Goal: Transaction & Acquisition: Purchase product/service

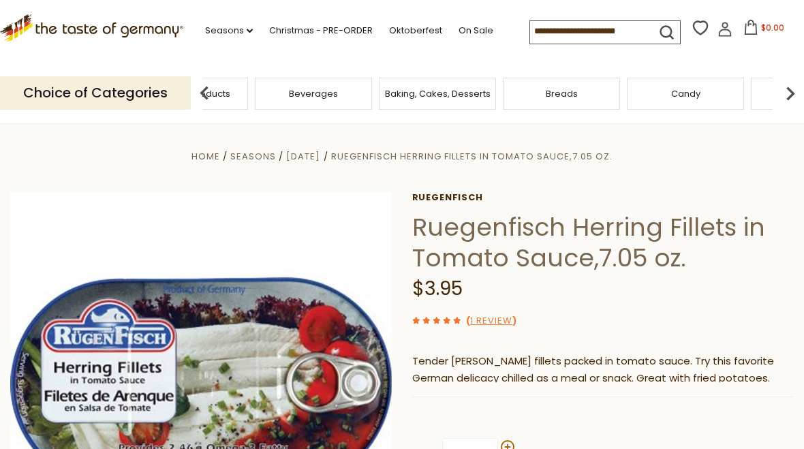
click at [230, 89] on span "Featured Products" at bounding box center [189, 94] width 82 height 10
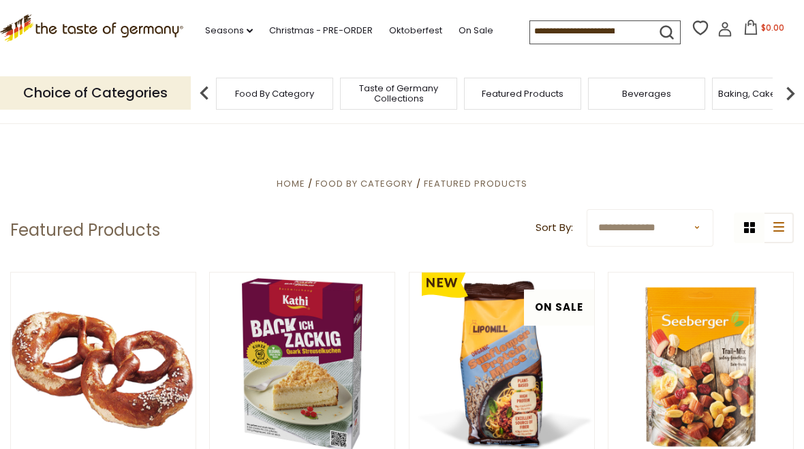
scroll to position [1, 0]
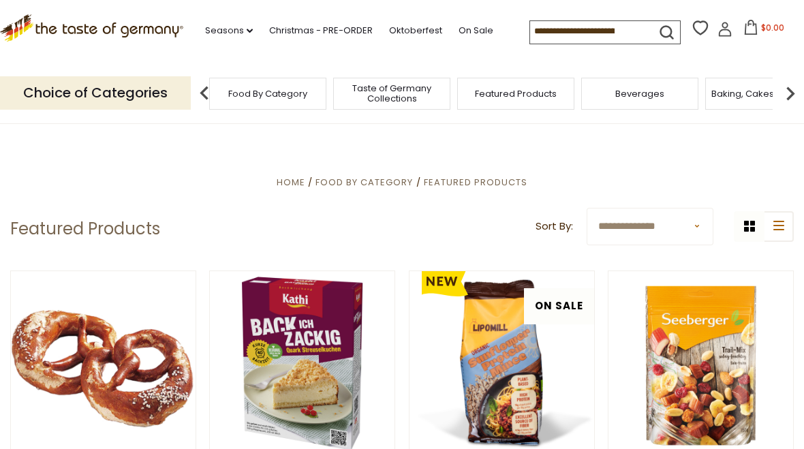
click at [337, 88] on span "Taste of Germany Collections" at bounding box center [391, 93] width 109 height 20
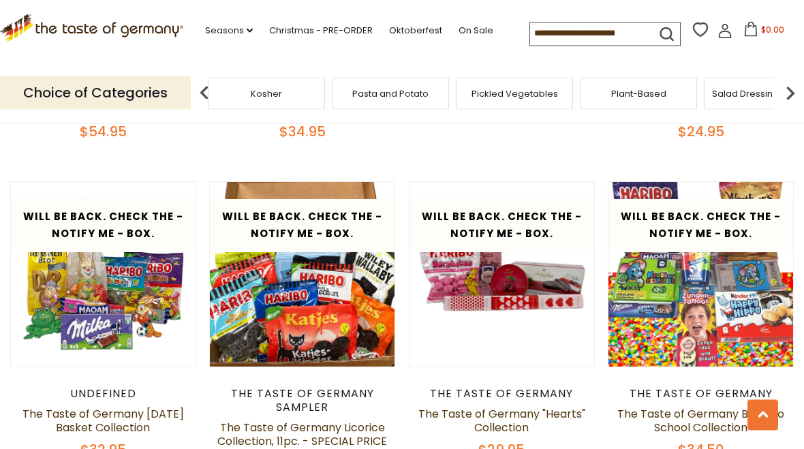
scroll to position [2077, 0]
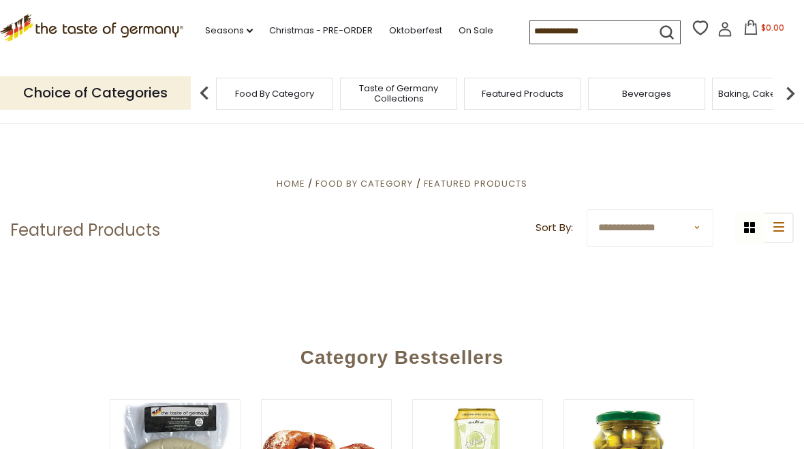
scroll to position [1, 0]
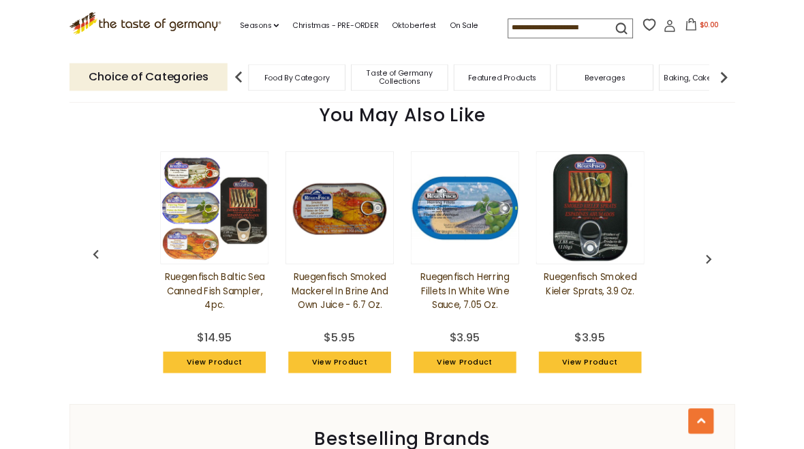
scroll to position [962, 0]
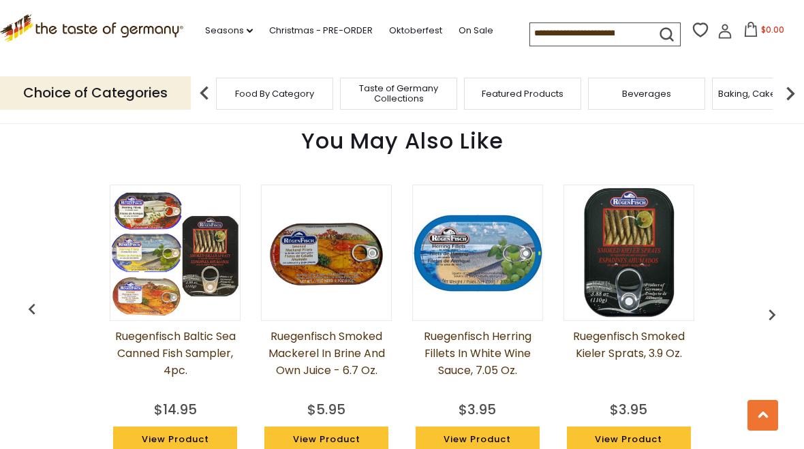
click at [771, 315] on img "button" at bounding box center [772, 315] width 22 height 22
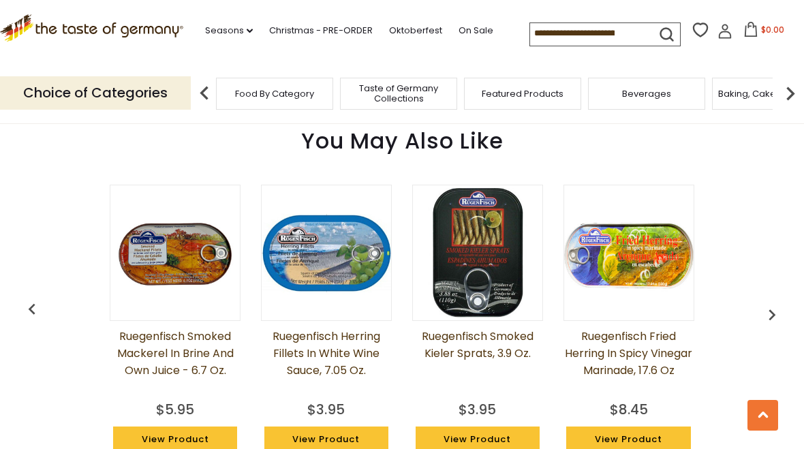
click at [772, 315] on img "button" at bounding box center [772, 315] width 22 height 22
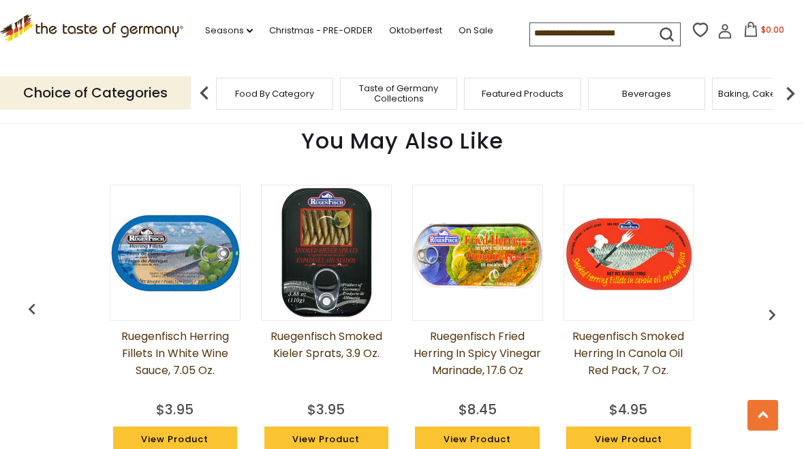
click at [774, 309] on img "button" at bounding box center [772, 315] width 22 height 22
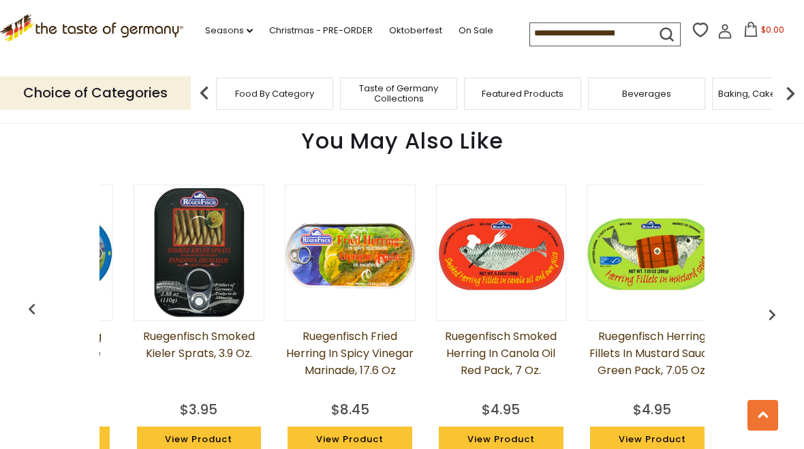
scroll to position [0, 454]
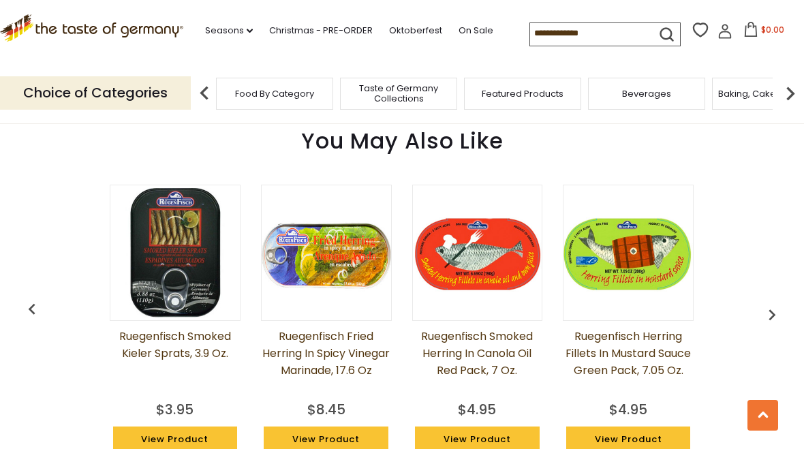
click at [776, 316] on img "button" at bounding box center [772, 315] width 22 height 22
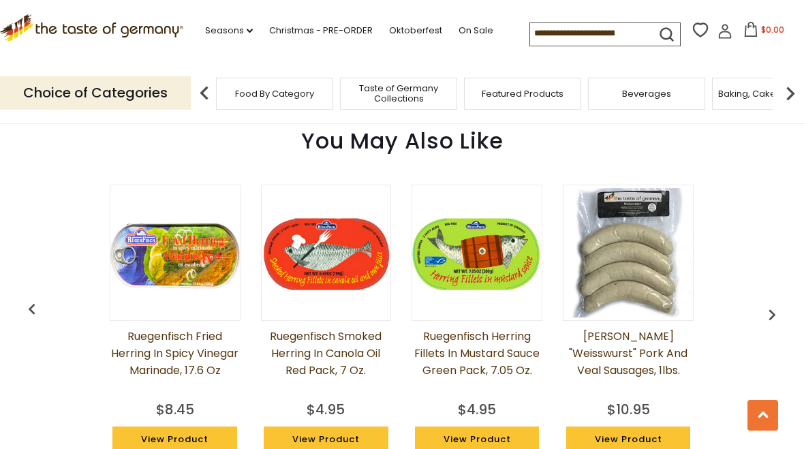
click at [774, 317] on img "button" at bounding box center [772, 315] width 22 height 22
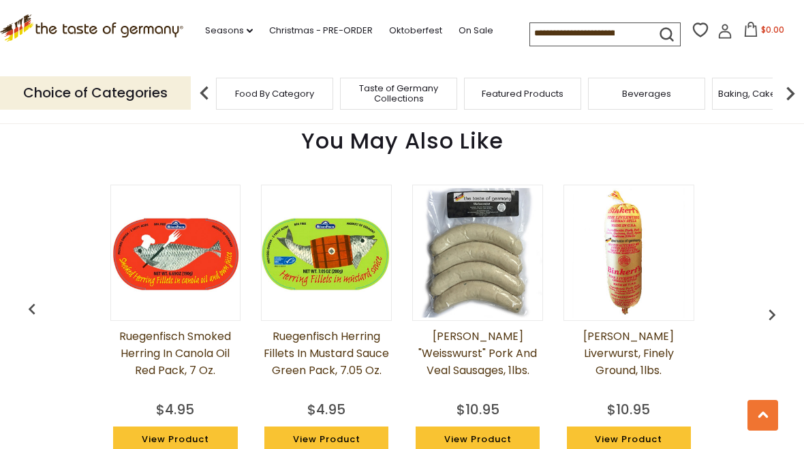
scroll to position [0, 756]
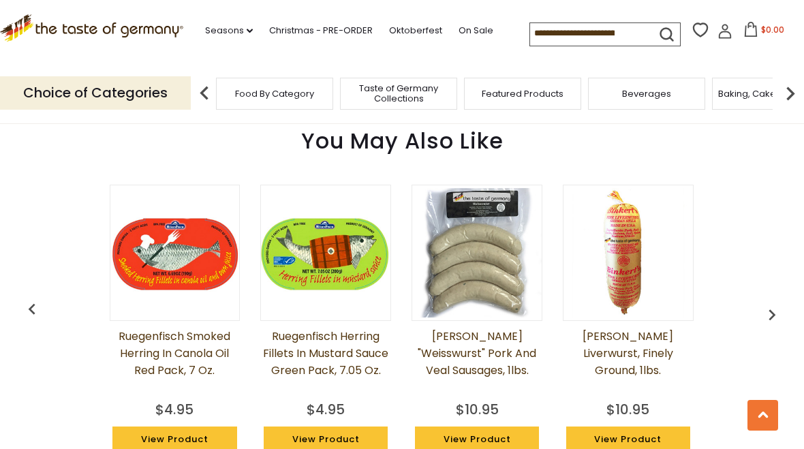
click at [775, 320] on img "button" at bounding box center [772, 315] width 22 height 22
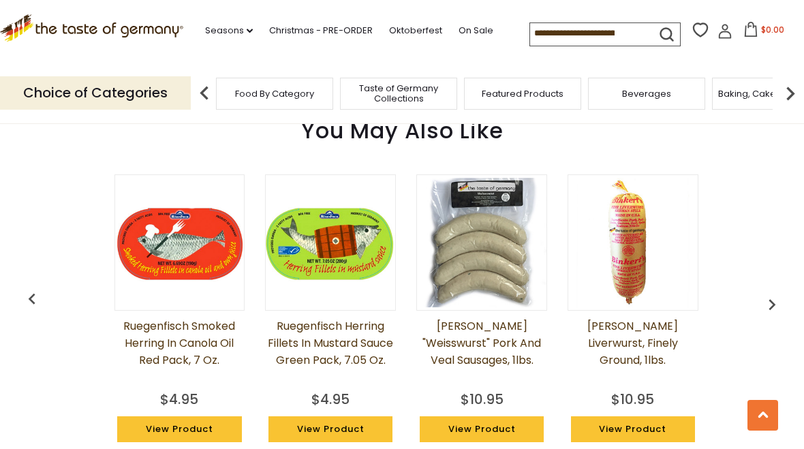
scroll to position [969, 0]
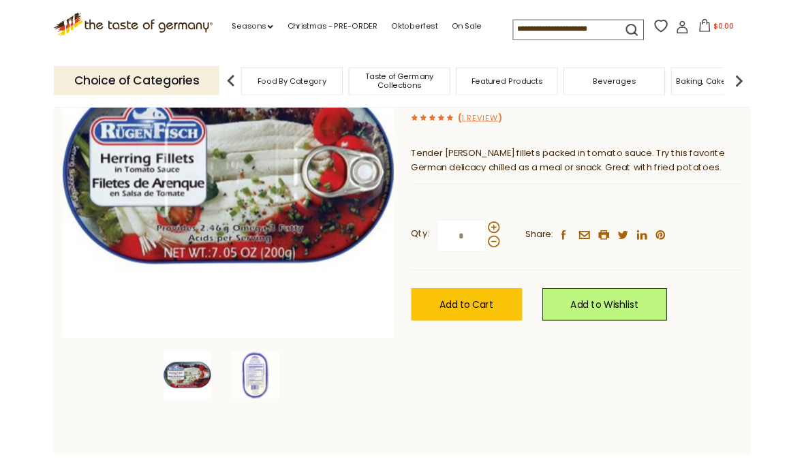
scroll to position [184, 0]
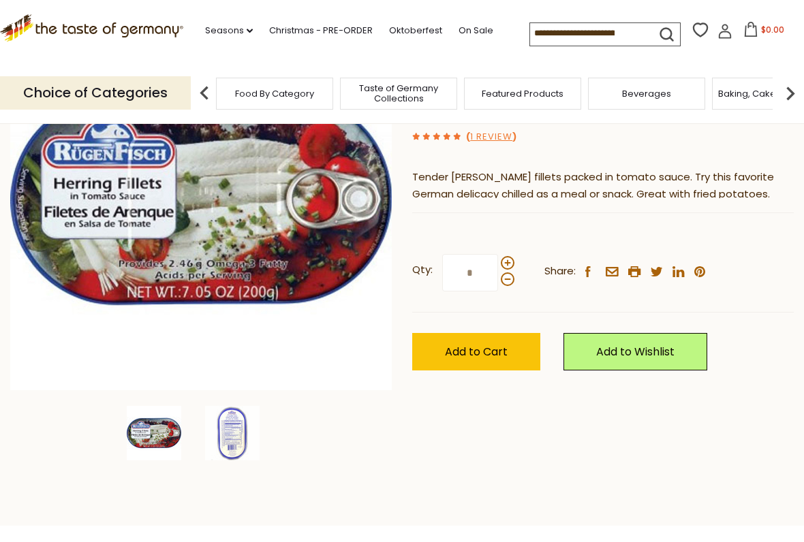
click at [479, 356] on span "Add to Cart" at bounding box center [476, 352] width 63 height 16
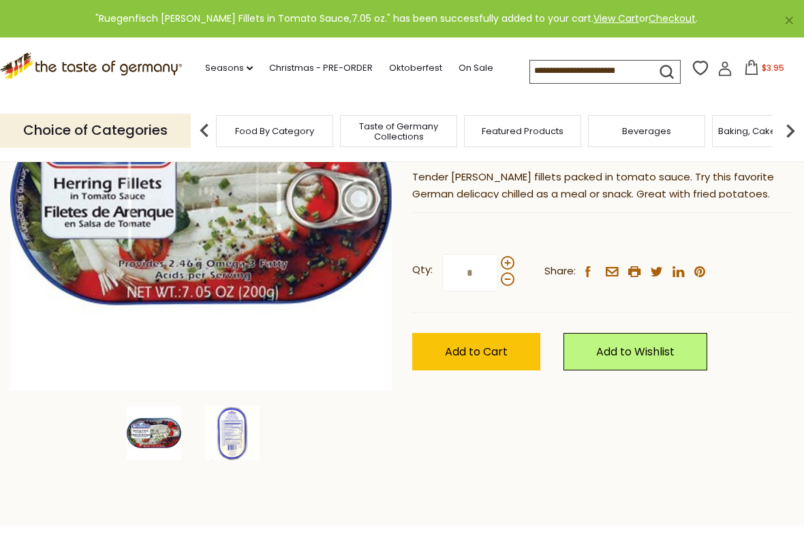
click at [509, 266] on span at bounding box center [508, 263] width 14 height 14
click at [498, 266] on input "*" at bounding box center [470, 272] width 56 height 37
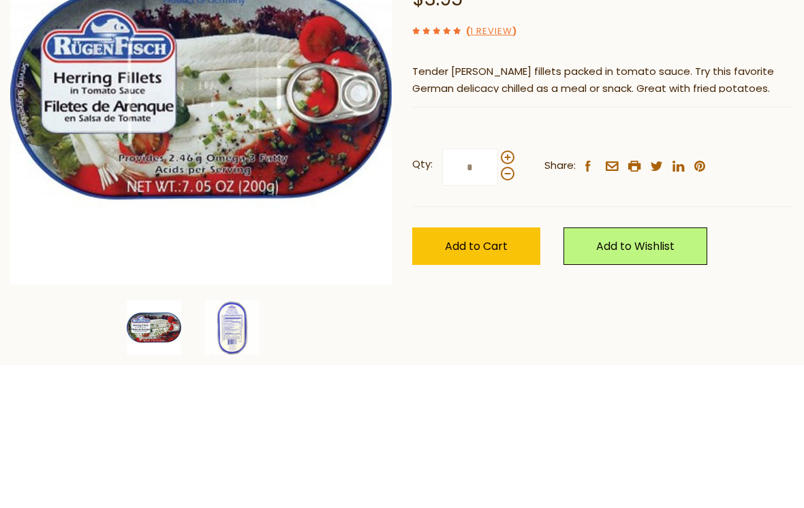
click at [506, 294] on span at bounding box center [508, 301] width 14 height 14
click at [498, 292] on input "*" at bounding box center [470, 310] width 56 height 37
type input "*"
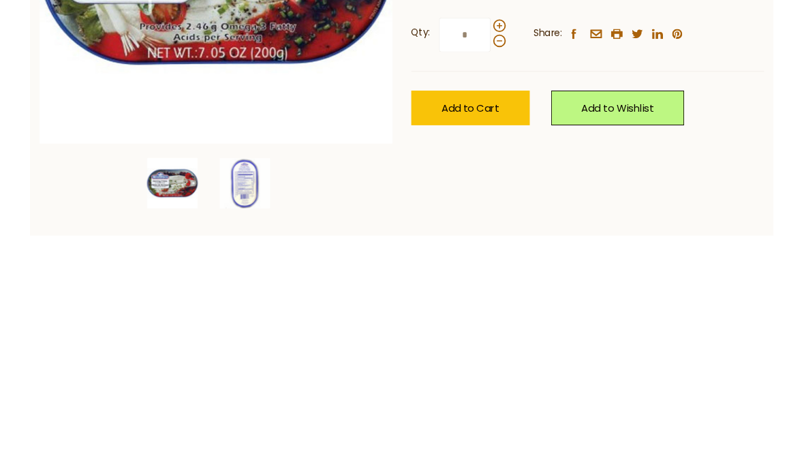
scroll to position [166, 0]
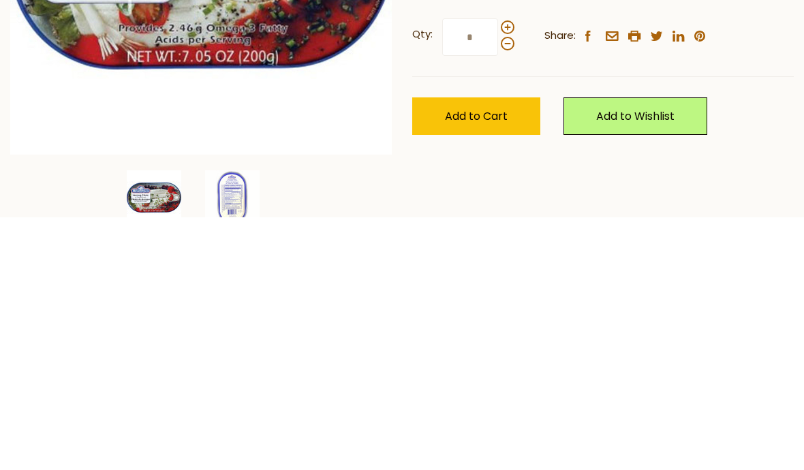
click at [475, 362] on span "Add to Cart" at bounding box center [476, 370] width 63 height 16
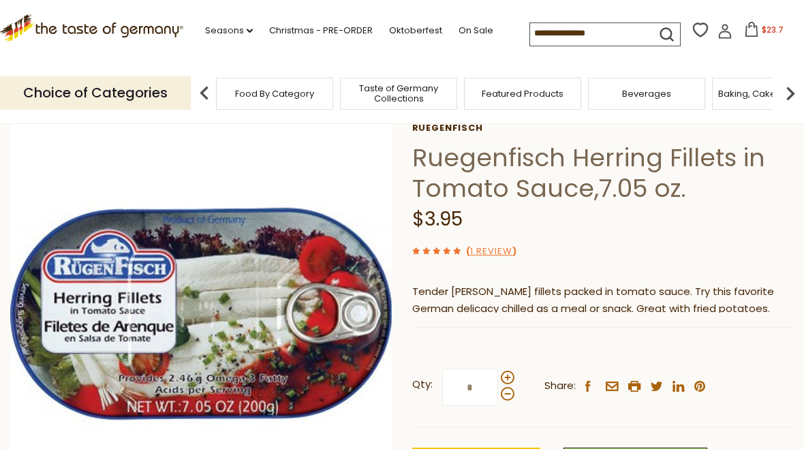
scroll to position [0, 0]
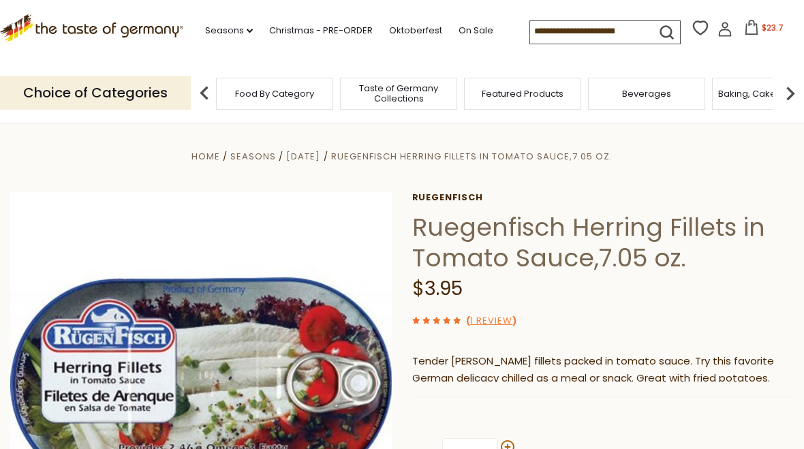
click at [482, 91] on span "Featured Products" at bounding box center [523, 94] width 82 height 10
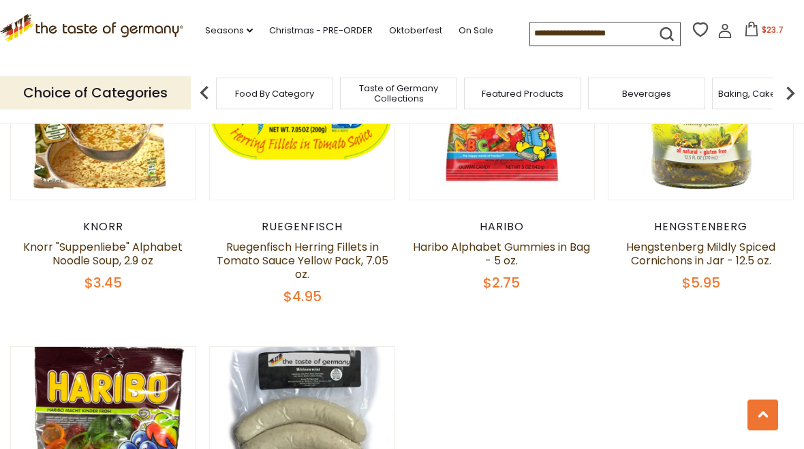
scroll to position [886, 0]
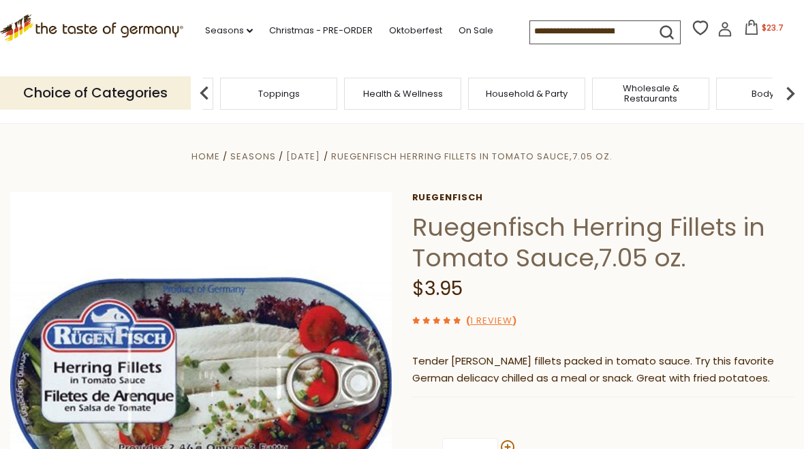
click at [529, 95] on span "Sausages" at bounding box center [534, 94] width 45 height 10
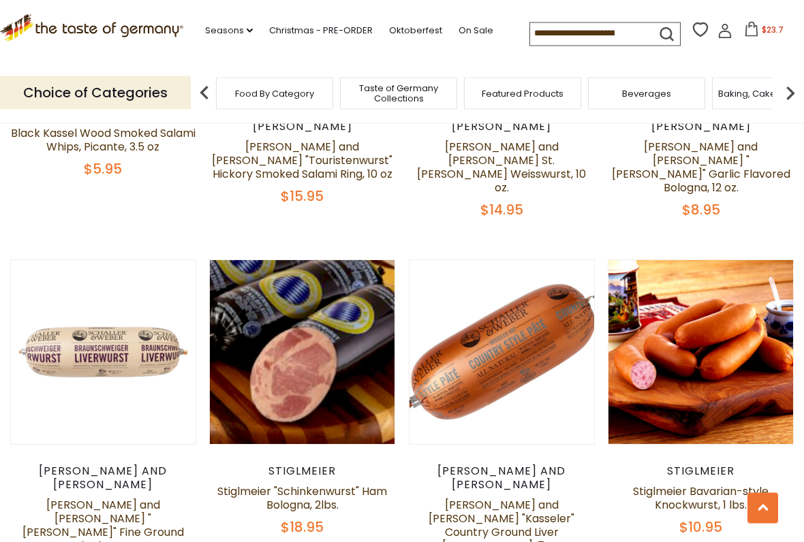
scroll to position [1622, 0]
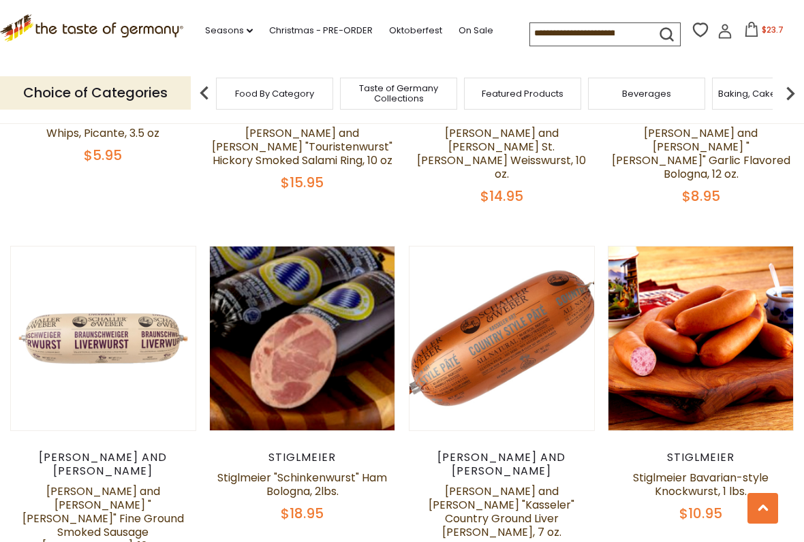
click at [605, 445] on div "Quick View The Taste of Germany The Taste of Germany Oktoberfest Party Box for …" at bounding box center [401, 420] width 783 height 3138
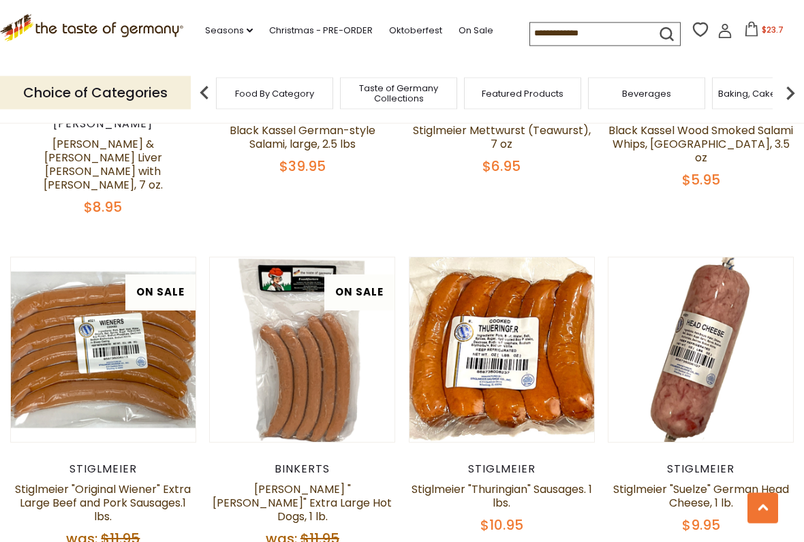
scroll to position [2342, 0]
click at [727, 448] on link "Stiglmeier "Suelze" German Head Cheese, 1 lb." at bounding box center [701, 496] width 176 height 29
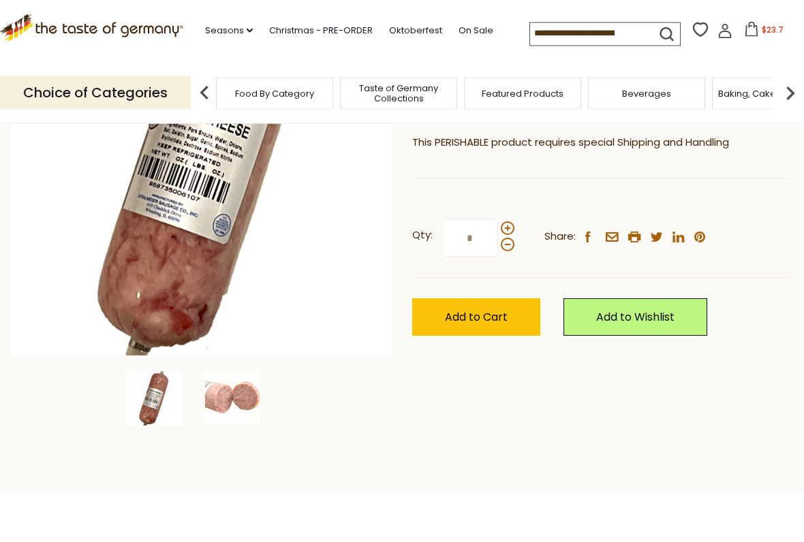
scroll to position [219, 0]
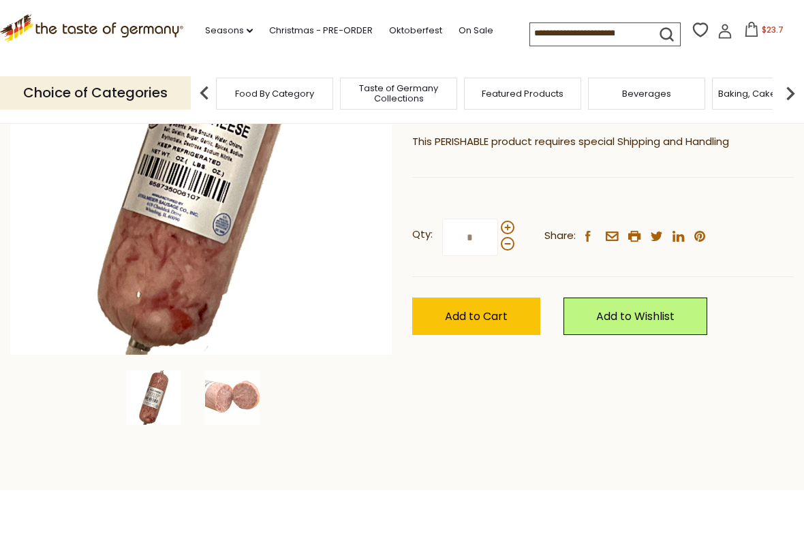
click at [474, 314] on span "Add to Cart" at bounding box center [476, 317] width 63 height 16
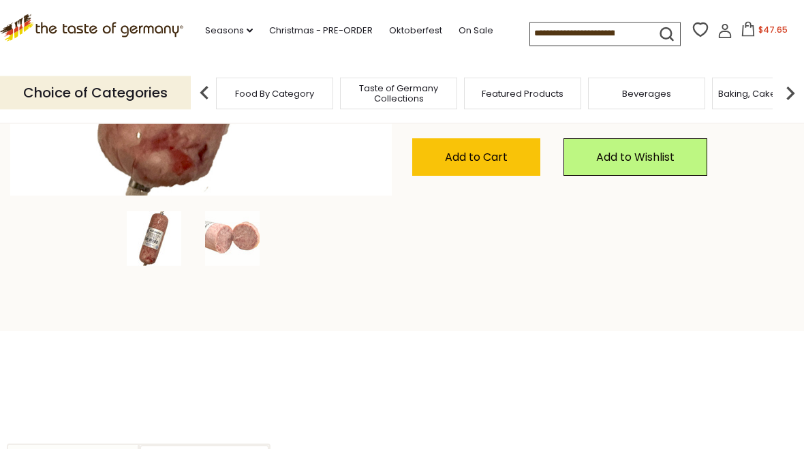
scroll to position [357, 0]
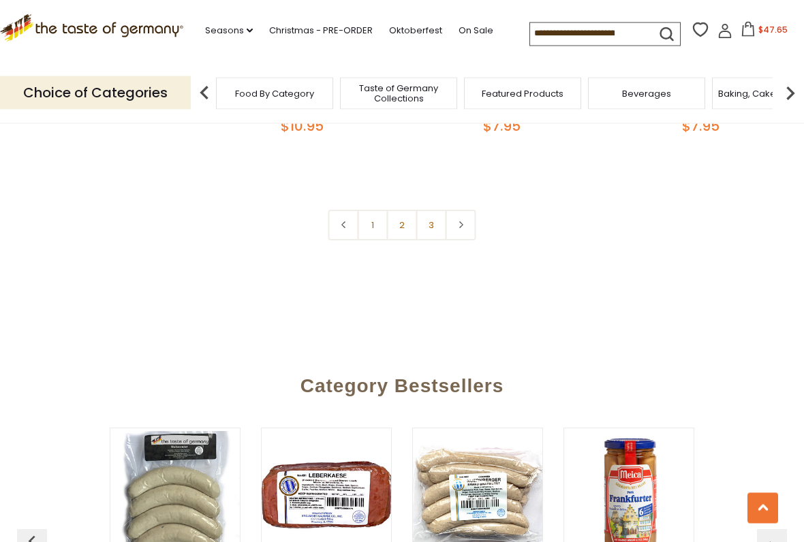
scroll to position [3432, 0]
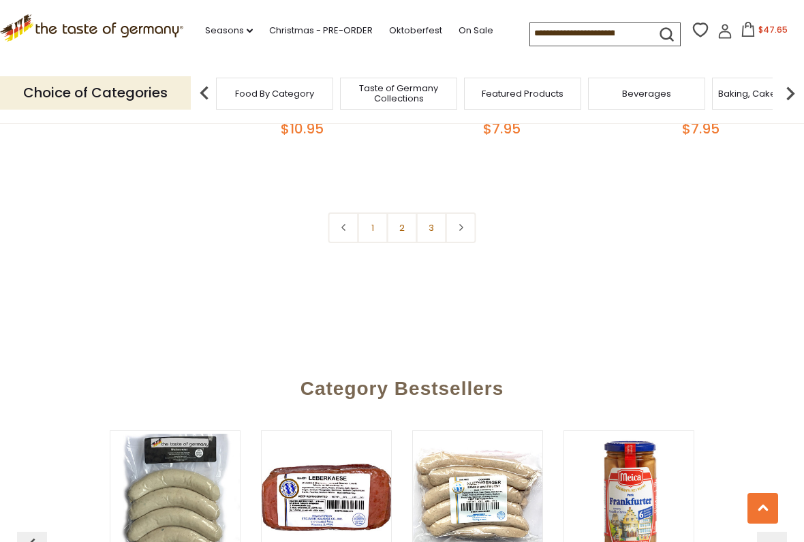
click at [772, 448] on img "button" at bounding box center [772, 550] width 22 height 22
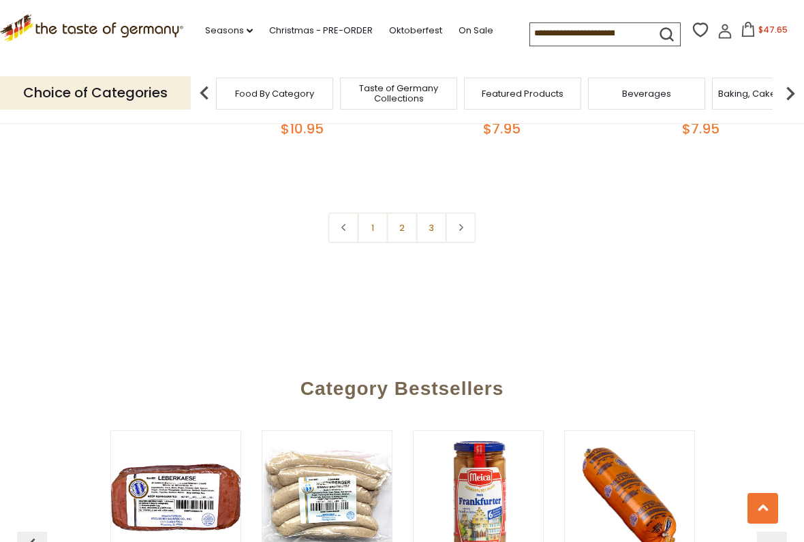
scroll to position [0, 151]
click at [777, 448] on img "button" at bounding box center [772, 550] width 22 height 22
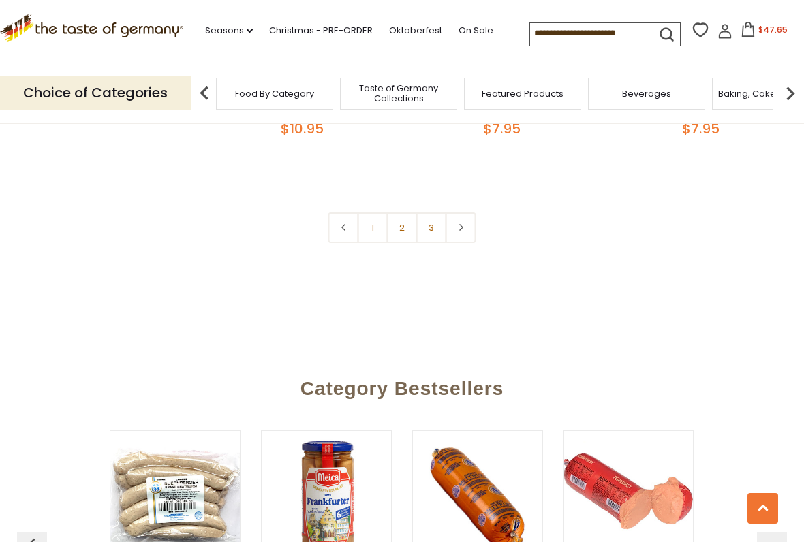
click at [773, 448] on img "button" at bounding box center [772, 550] width 22 height 22
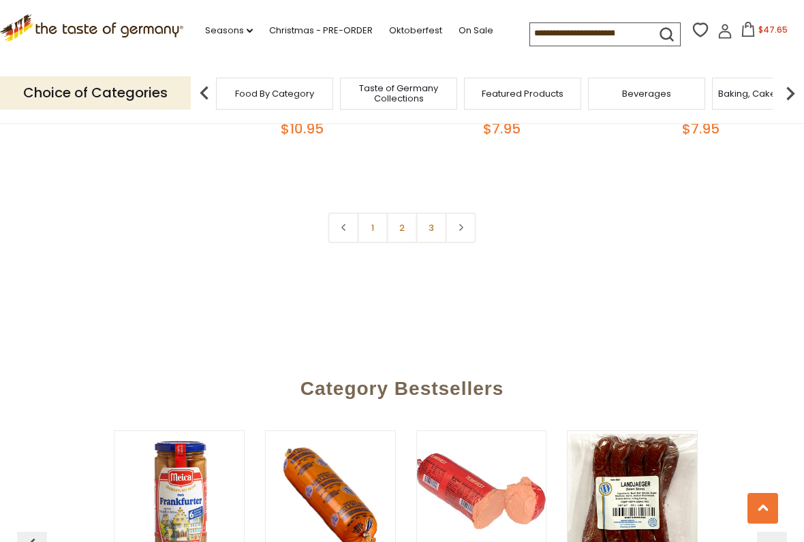
scroll to position [0, 454]
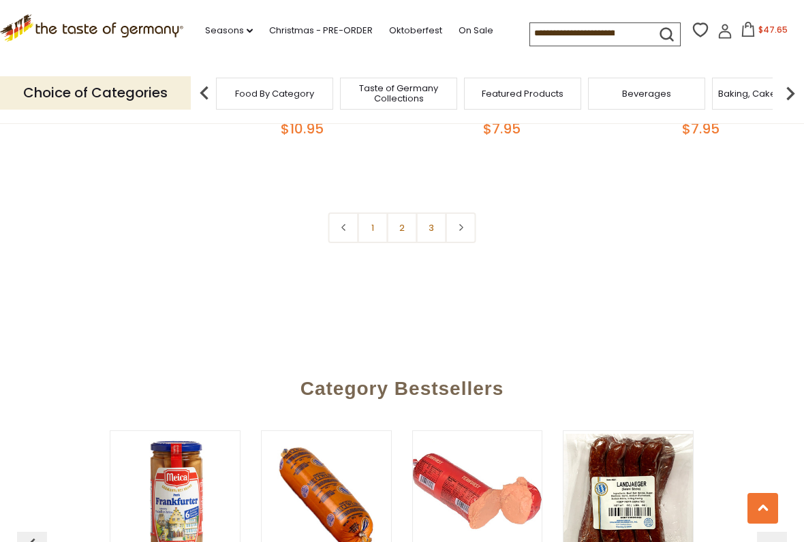
click at [774, 448] on img "button" at bounding box center [772, 550] width 22 height 22
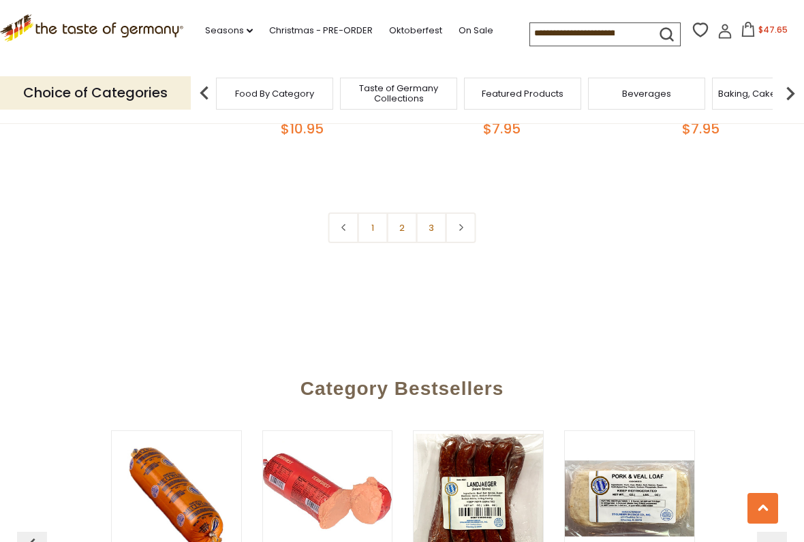
scroll to position [0, 605]
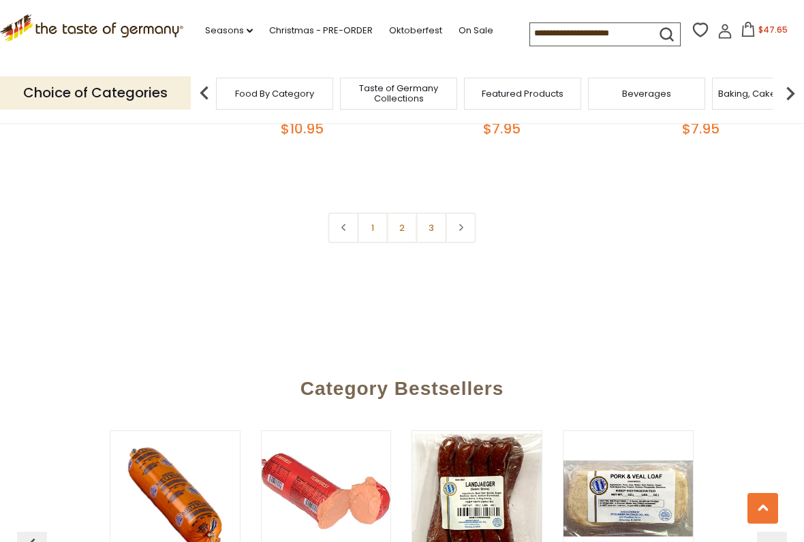
click at [774, 448] on img "button" at bounding box center [772, 550] width 22 height 22
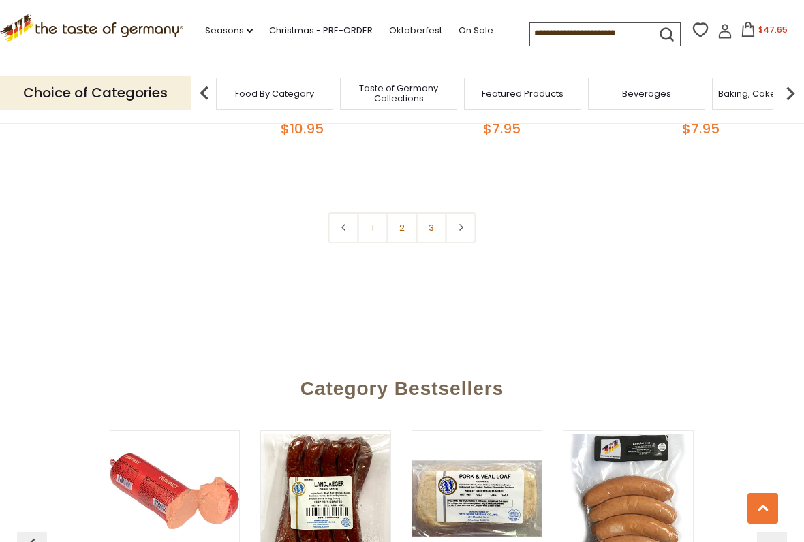
click at [778, 448] on img "button" at bounding box center [772, 550] width 22 height 22
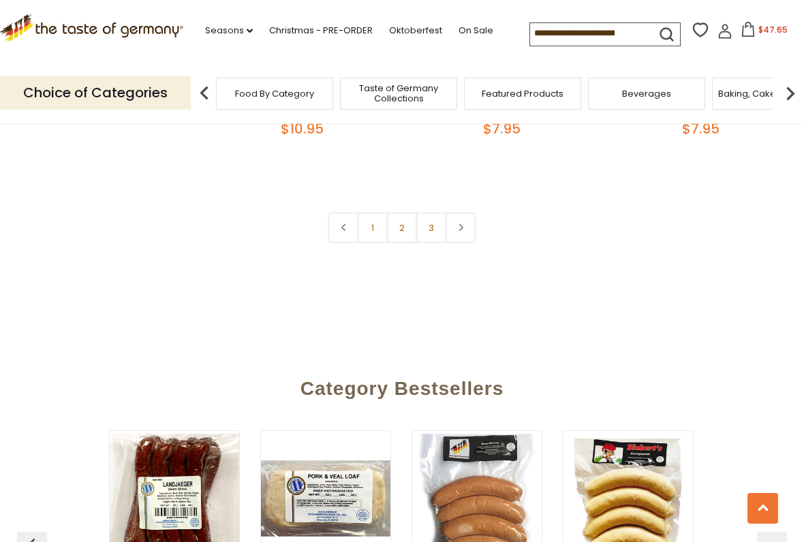
click at [777, 448] on img "button" at bounding box center [772, 550] width 22 height 22
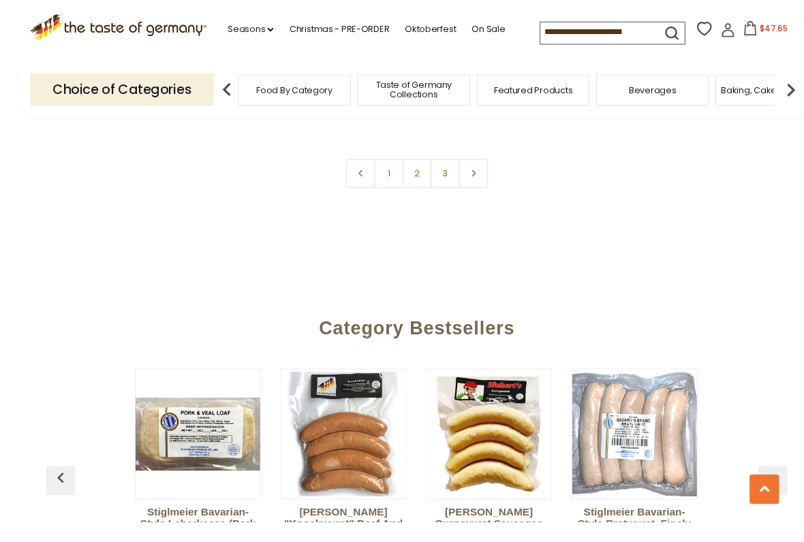
scroll to position [3519, 0]
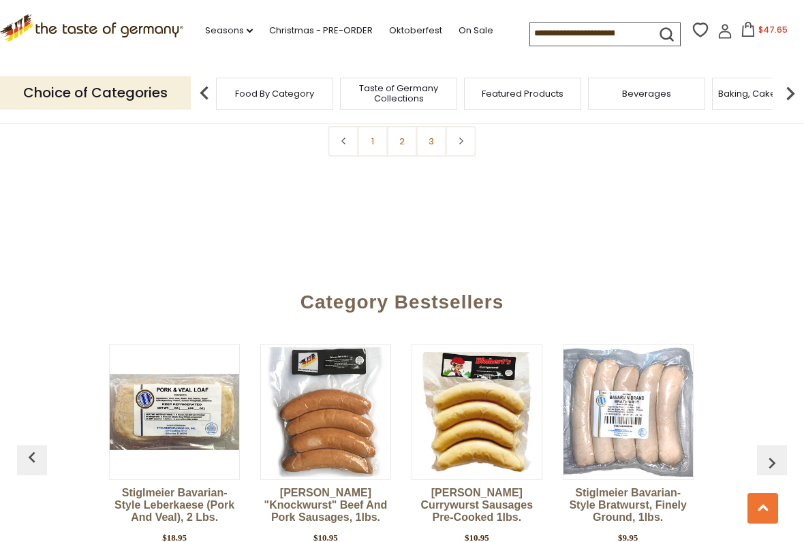
click at [769, 448] on img "button" at bounding box center [772, 463] width 22 height 22
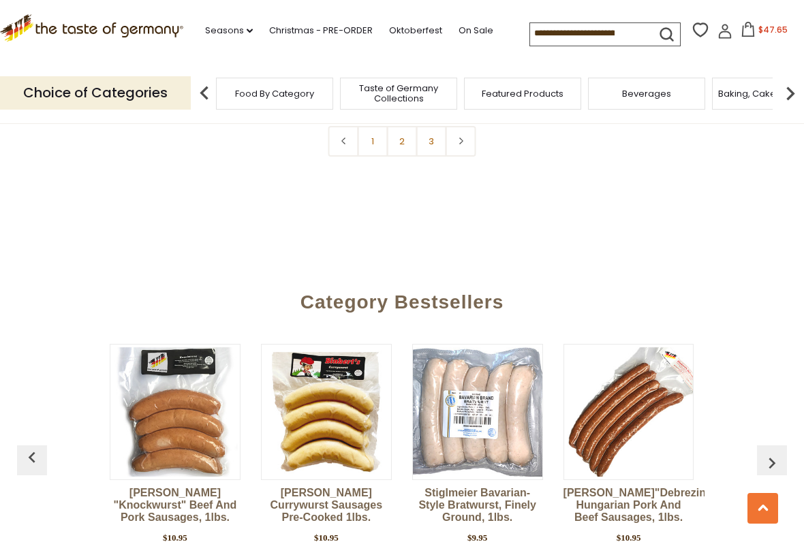
scroll to position [0, 1210]
click at [780, 448] on img "button" at bounding box center [772, 463] width 22 height 22
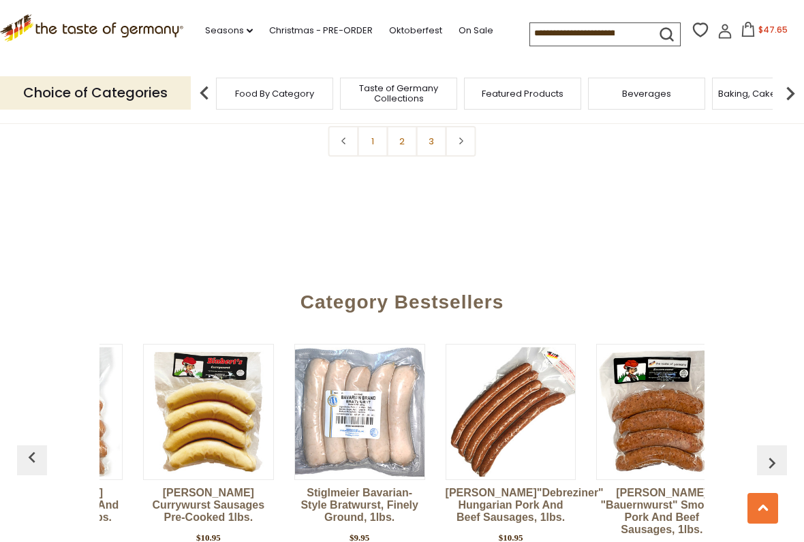
scroll to position [0, 1361]
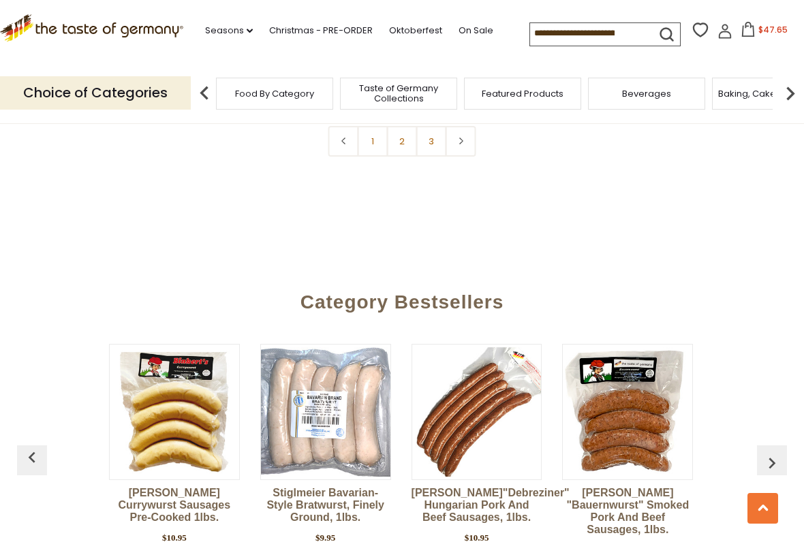
click at [778, 448] on img "button" at bounding box center [772, 463] width 22 height 22
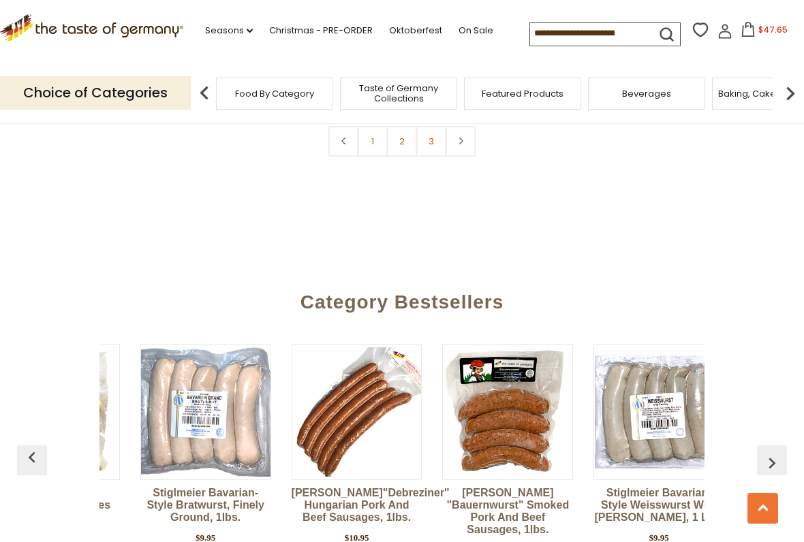
scroll to position [0, 1512]
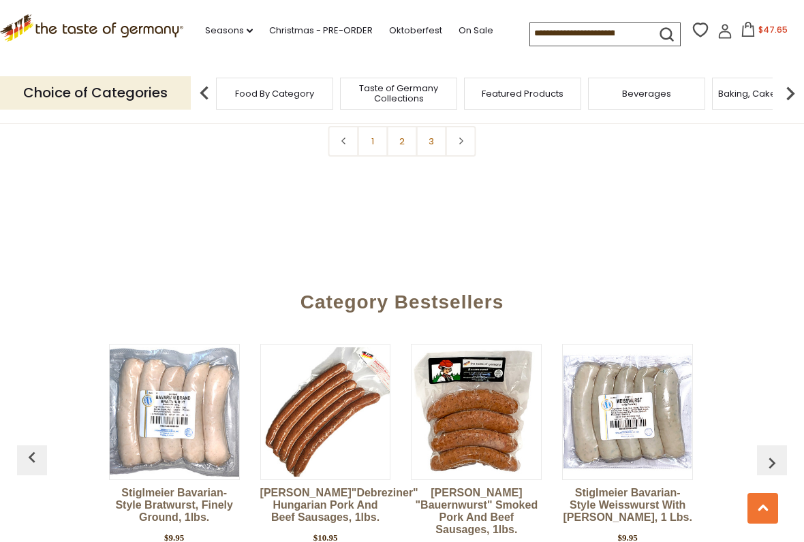
click at [778, 448] on img "button" at bounding box center [772, 463] width 22 height 22
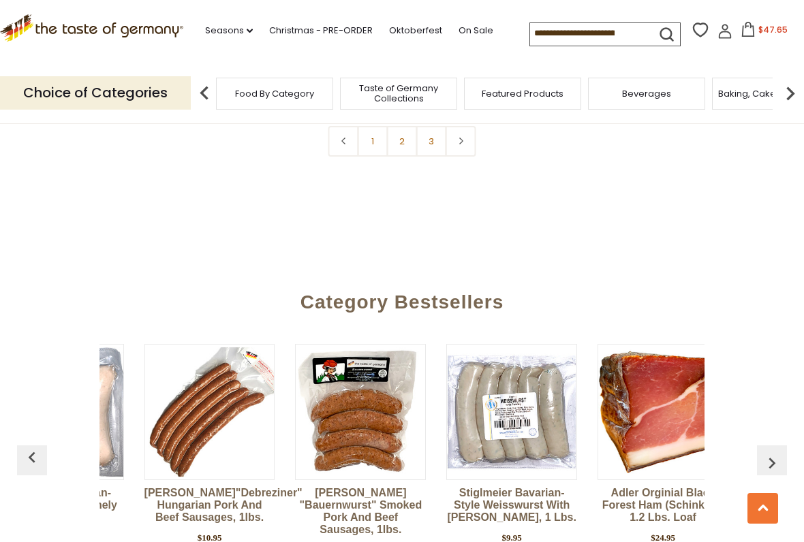
scroll to position [0, 1663]
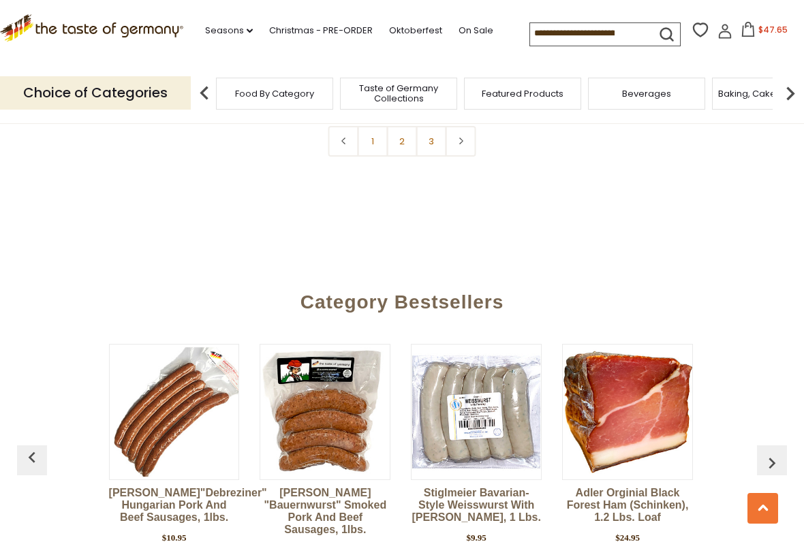
click at [773, 448] on img "button" at bounding box center [772, 463] width 22 height 22
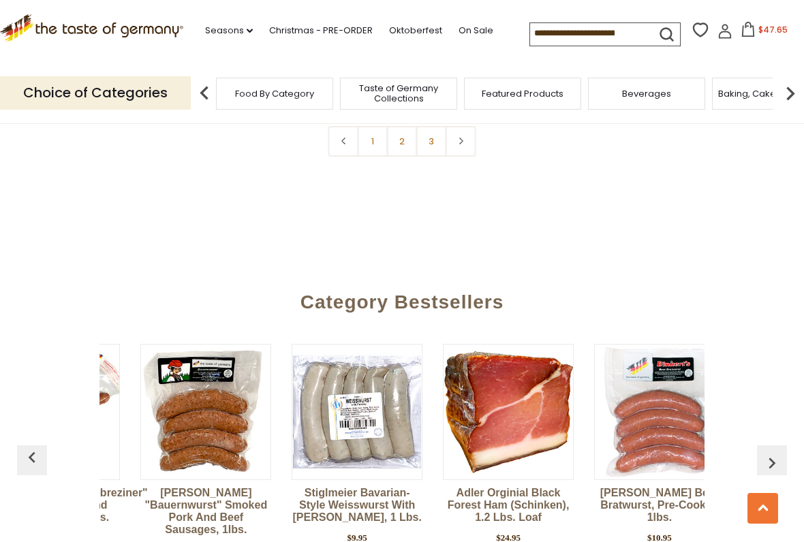
scroll to position [0, 1814]
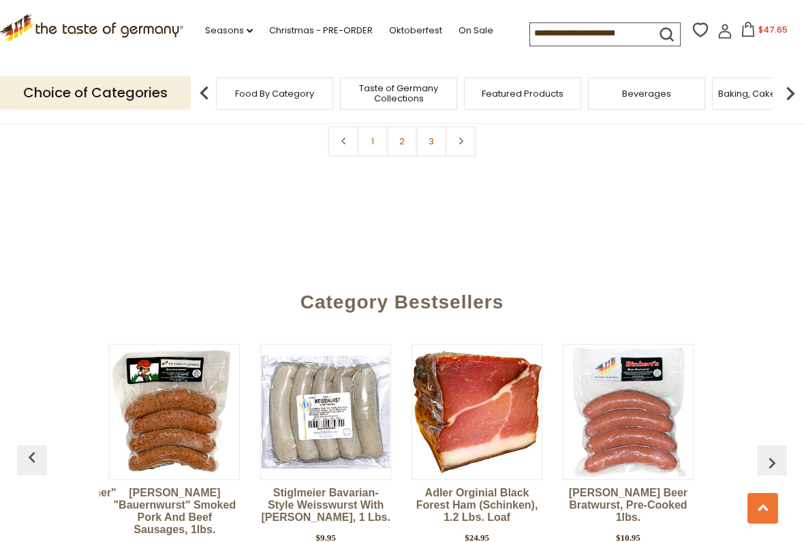
click at [778, 448] on img "button" at bounding box center [772, 463] width 22 height 22
click at [768, 327] on div "Binkert's "Weisswurst" Pork and Veal Sausages, 1lbs. $10.95 View Product Stiglm…" at bounding box center [401, 468] width 755 height 282
click at [775, 327] on div "Binkert's "Weisswurst" Pork and Veal Sausages, 1lbs. $10.95 View Product Stiglm…" at bounding box center [401, 468] width 755 height 282
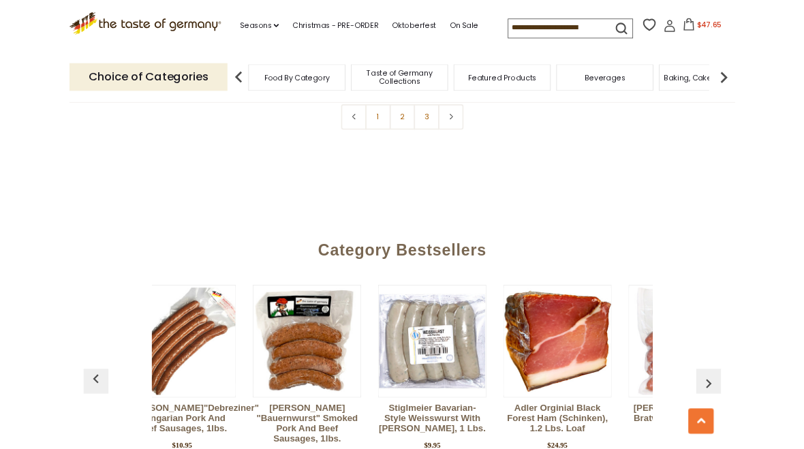
scroll to position [0, 1697]
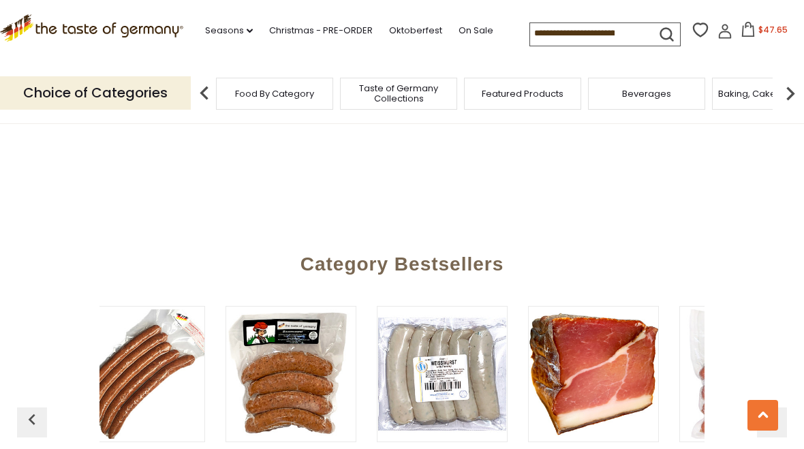
click at [735, 28] on button "$47.65" at bounding box center [764, 32] width 58 height 20
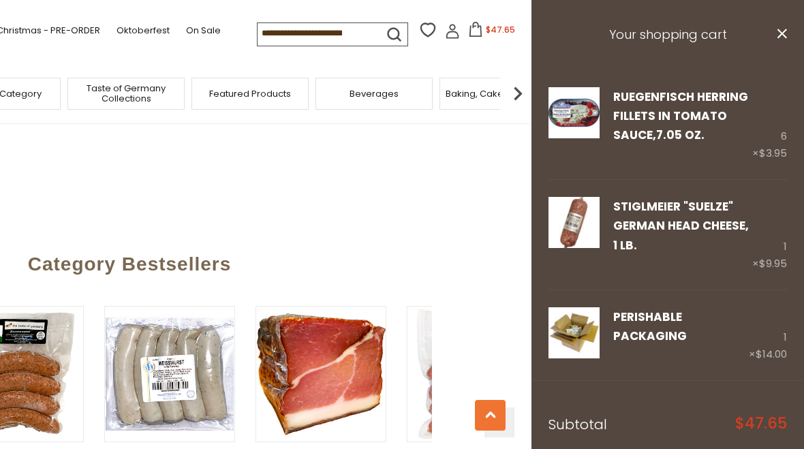
scroll to position [0, 0]
